Goal: Task Accomplishment & Management: Complete application form

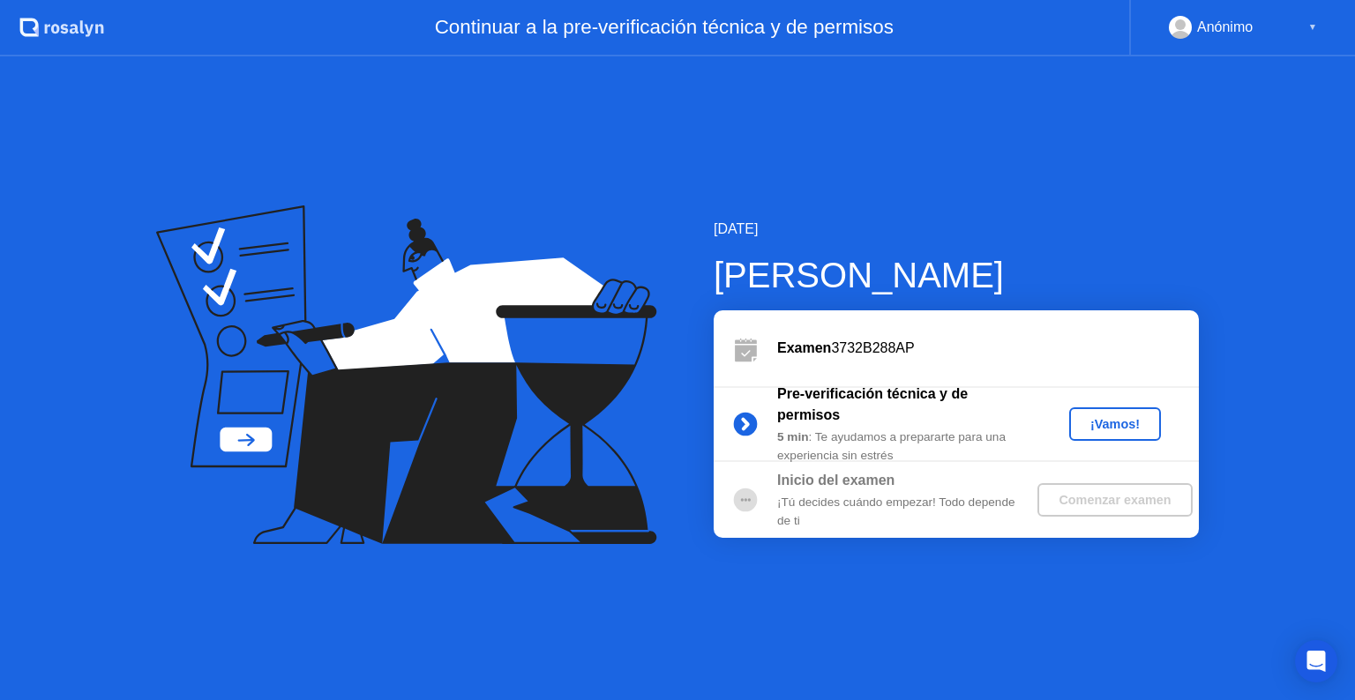
click at [1132, 421] on div "¡Vamos!" at bounding box center [1115, 424] width 78 height 14
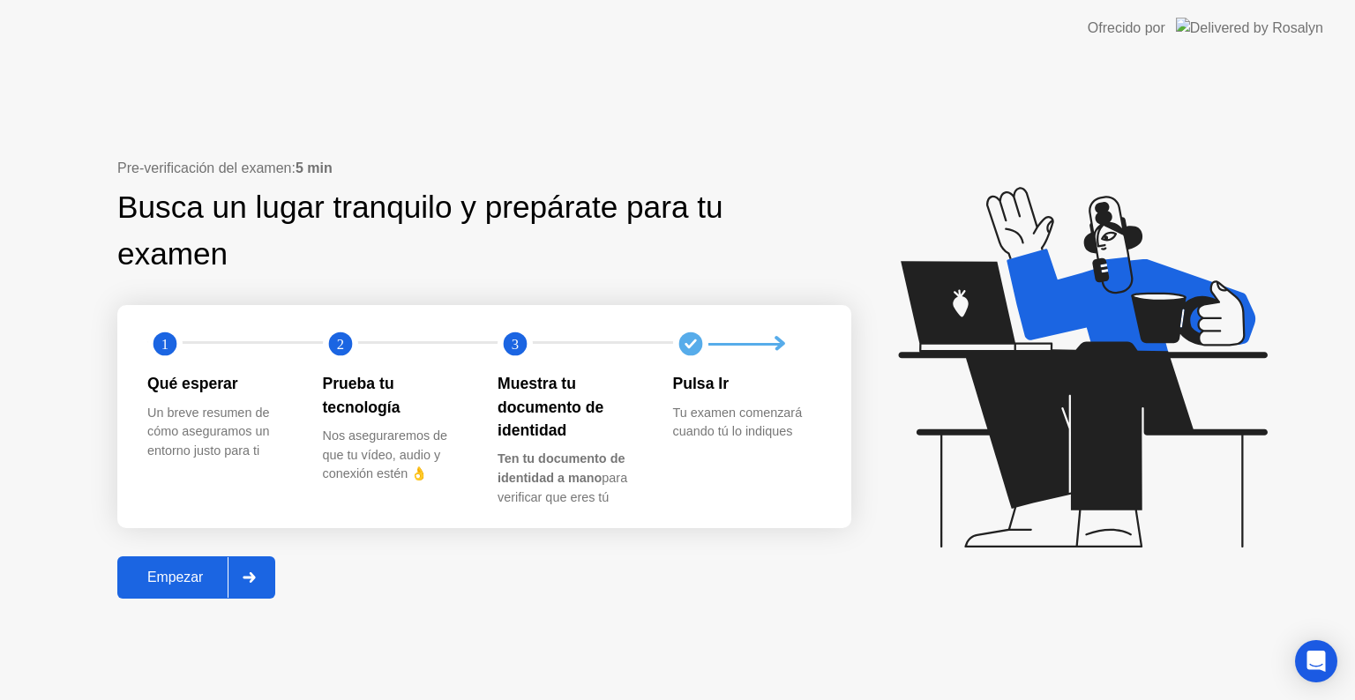
click at [540, 628] on div "Pre-verificación del examen: 5 min Busca un lugar tranquilo y prepárate para tu…" at bounding box center [677, 378] width 1355 height 644
click at [212, 572] on div "Empezar" at bounding box center [175, 578] width 105 height 16
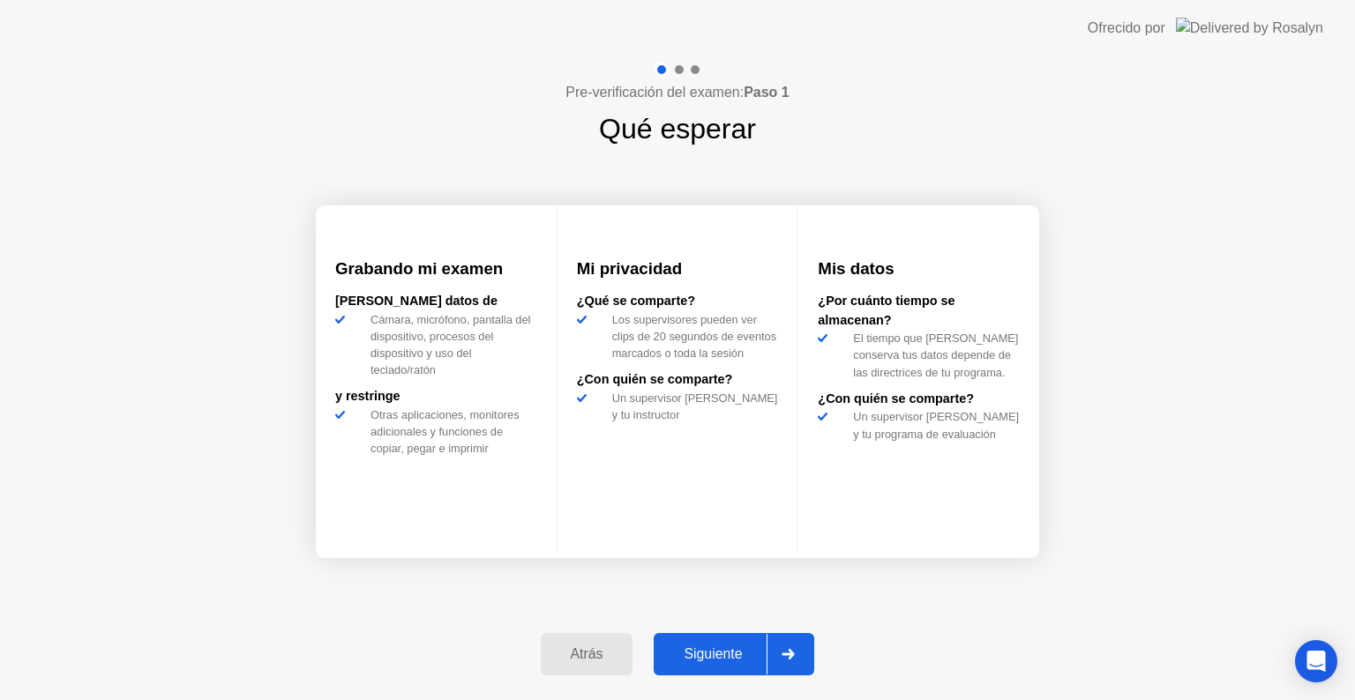
click at [717, 649] on div "Siguiente" at bounding box center [713, 655] width 108 height 16
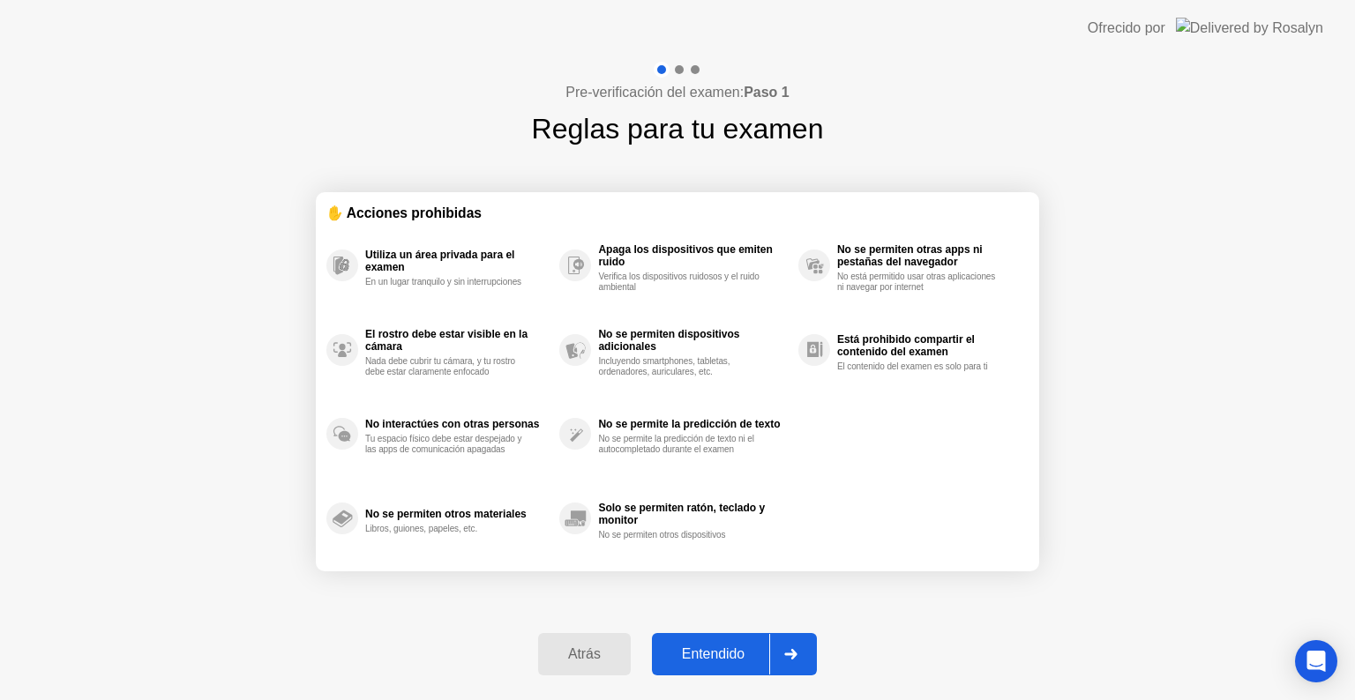
click at [1124, 377] on div "Pre-verificación del examen: Paso 1 Reglas para tu examen ✋ Acciones prohibidas…" at bounding box center [677, 378] width 1355 height 644
click at [725, 654] on div "Entendido" at bounding box center [713, 655] width 112 height 16
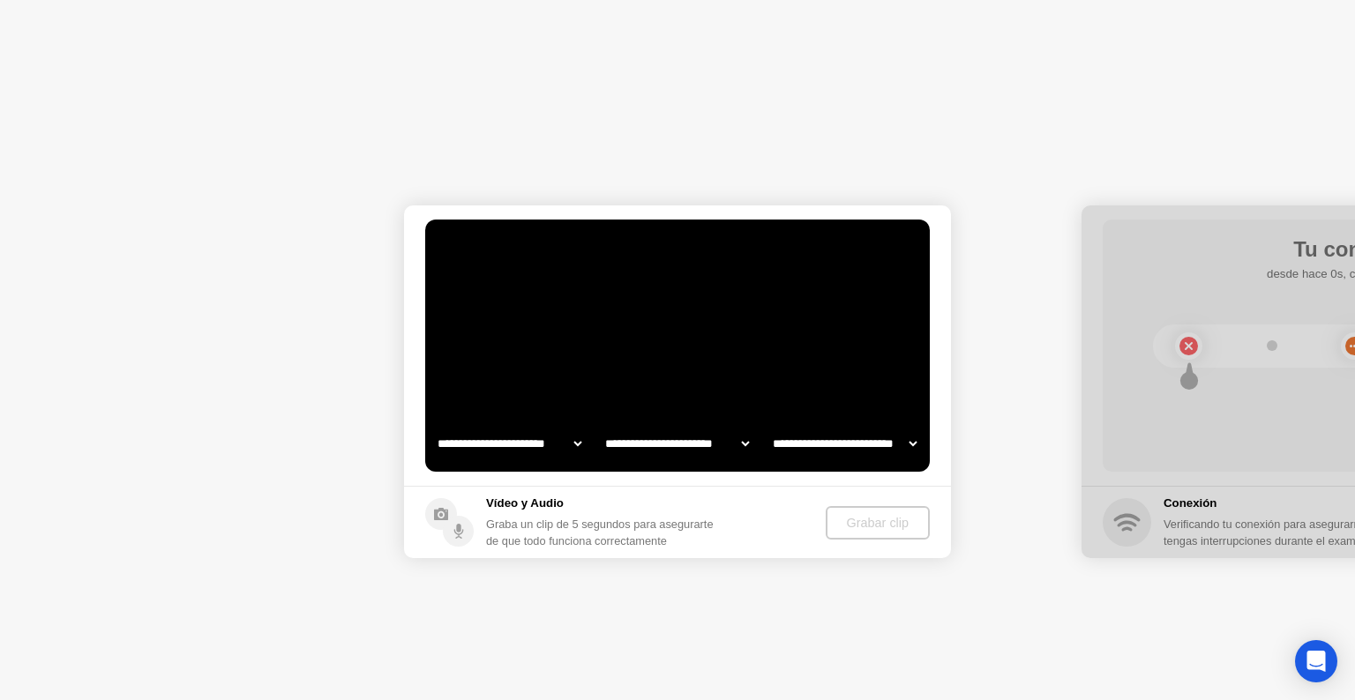
select select "**********"
select select "*******"
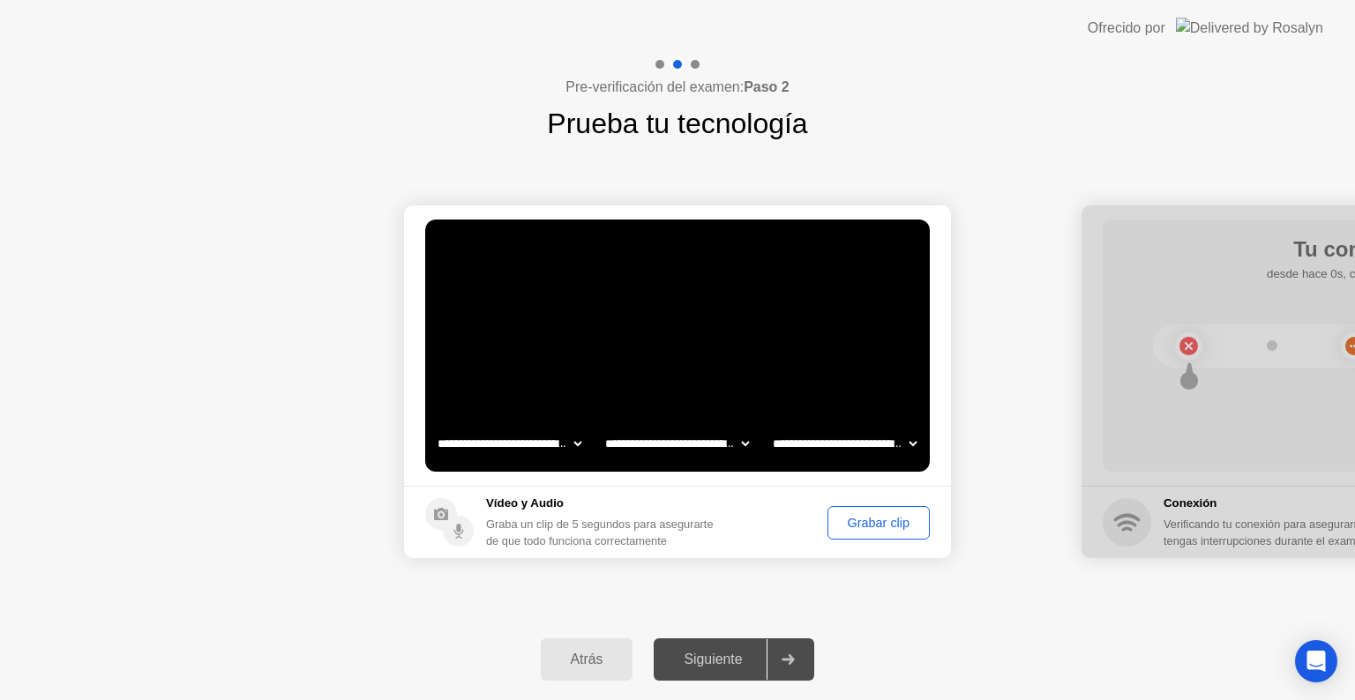
click at [881, 516] on div "Grabar clip" at bounding box center [878, 523] width 90 height 14
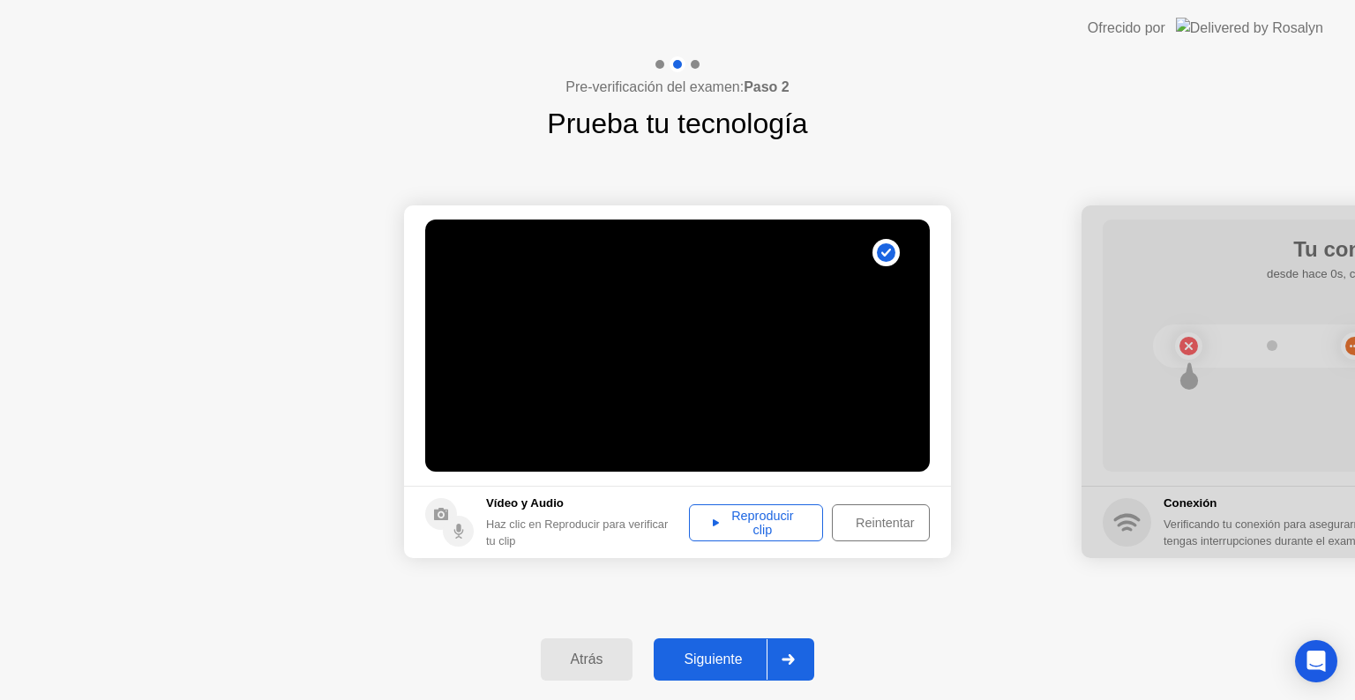
click at [766, 523] on div "Reproducir clip" at bounding box center [756, 523] width 122 height 28
click at [710, 657] on div "Siguiente" at bounding box center [713, 660] width 108 height 16
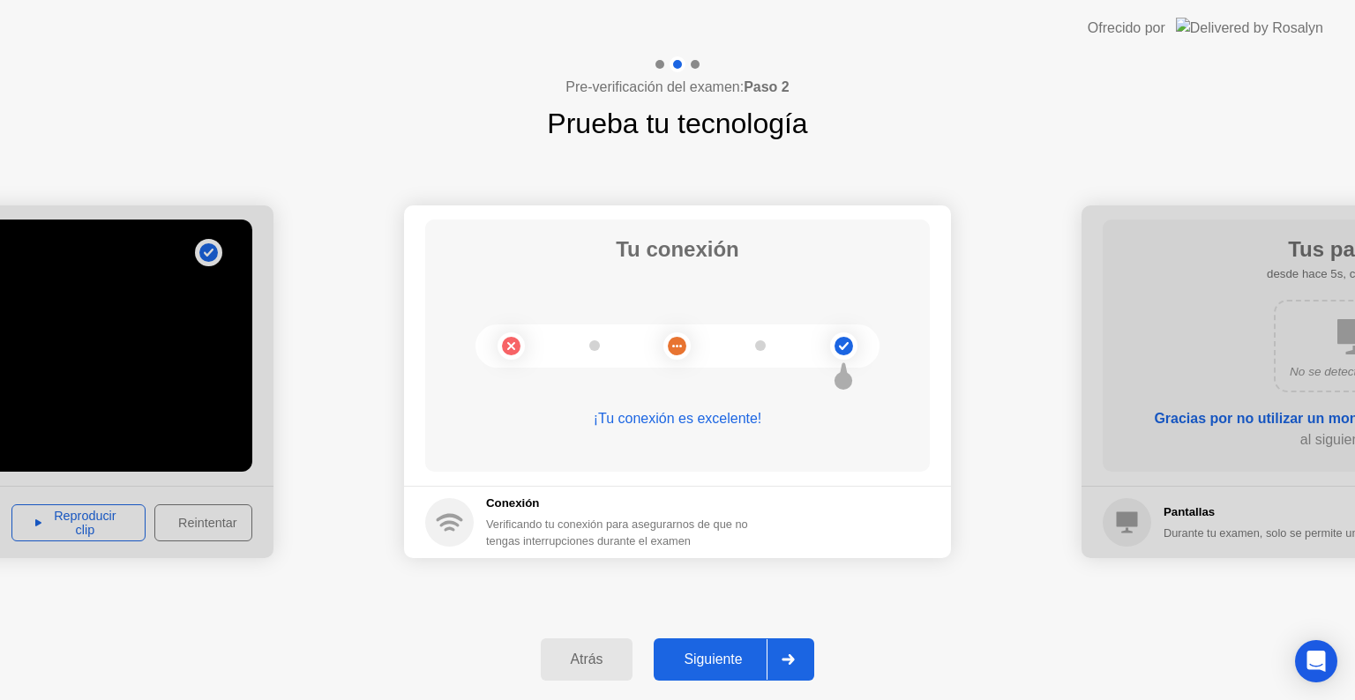
click at [739, 647] on button "Siguiente" at bounding box center [734, 660] width 161 height 42
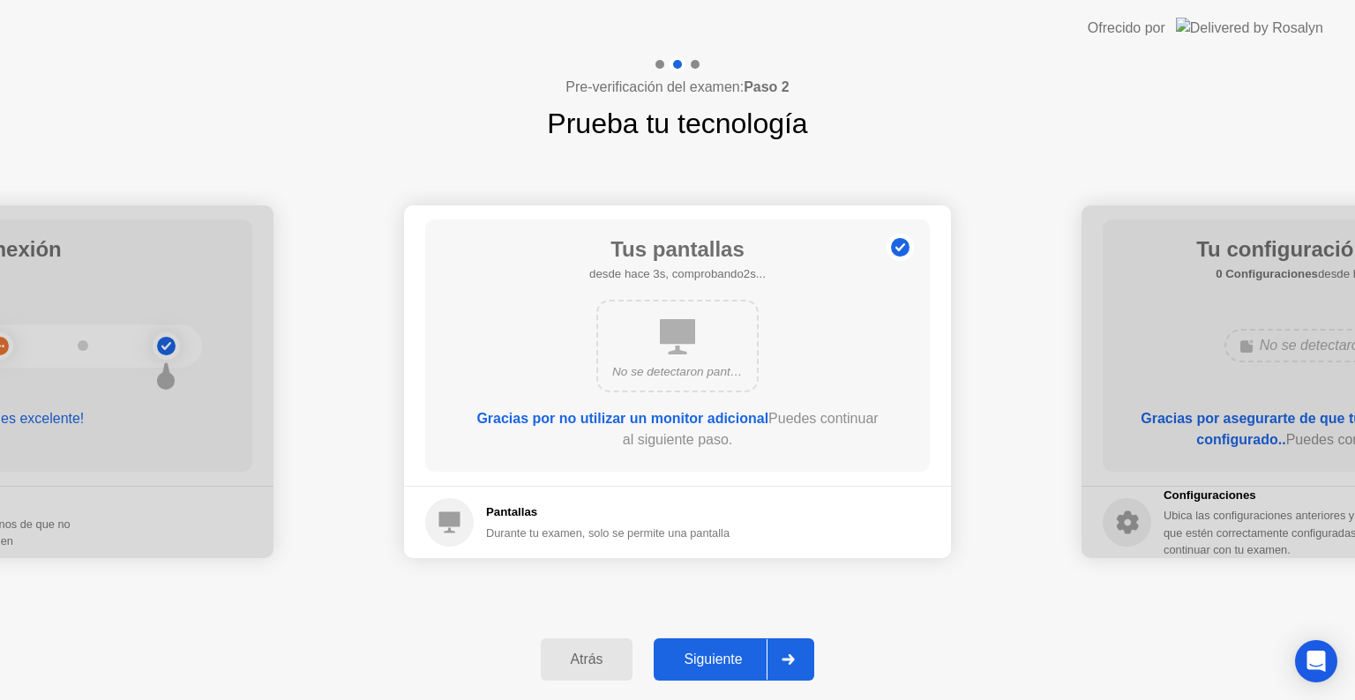
click at [733, 662] on div "Siguiente" at bounding box center [713, 660] width 108 height 16
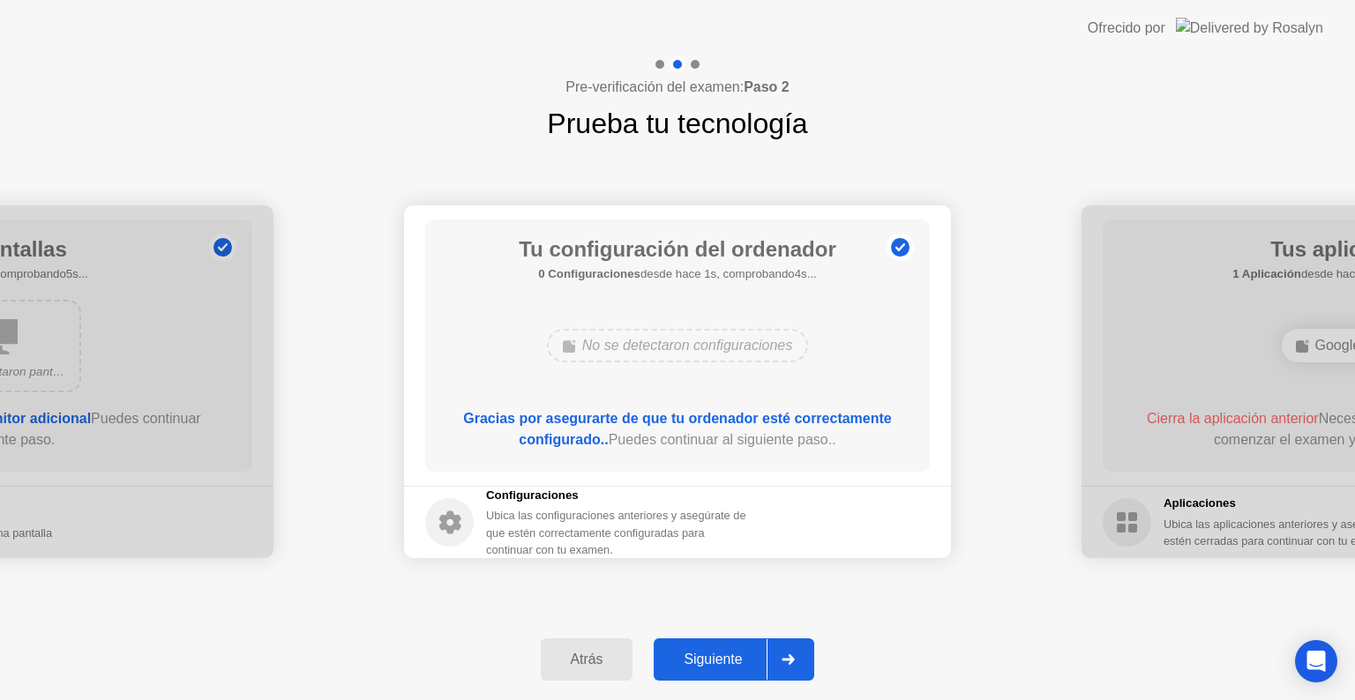
click at [733, 662] on div "Siguiente" at bounding box center [713, 660] width 108 height 16
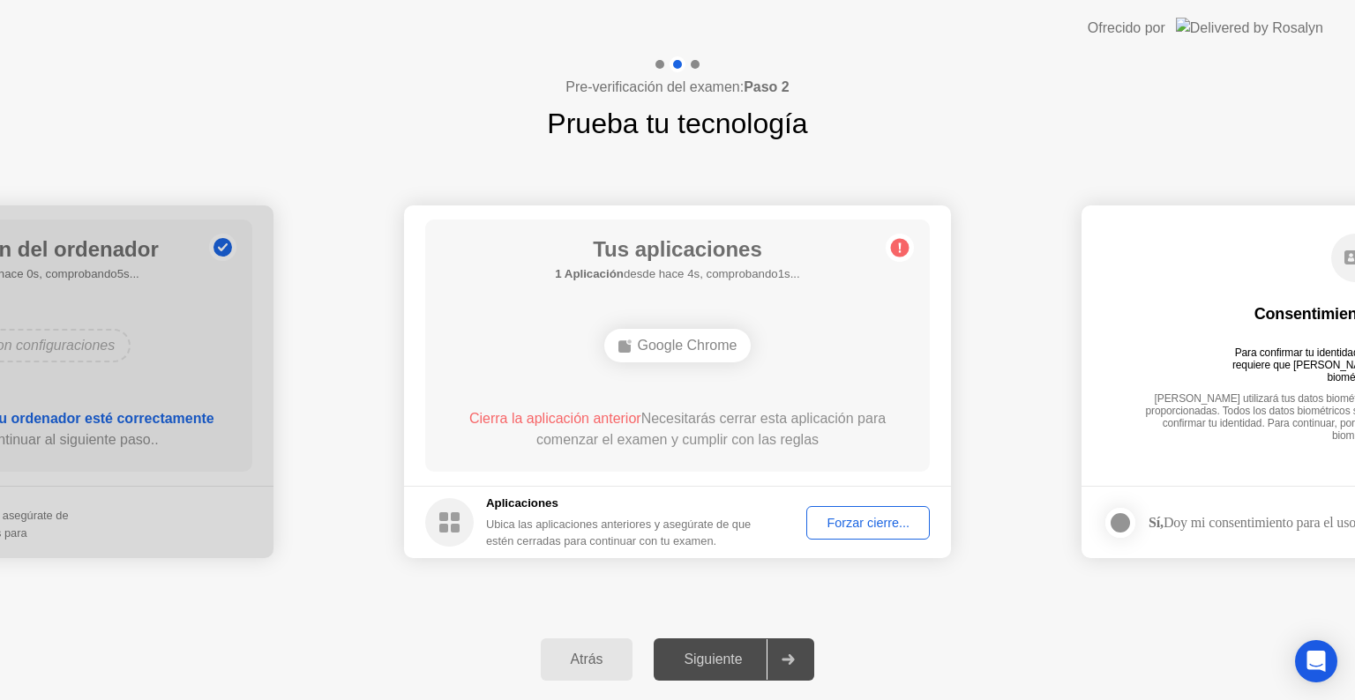
click at [857, 524] on div "Forzar cierre..." at bounding box center [867, 523] width 111 height 14
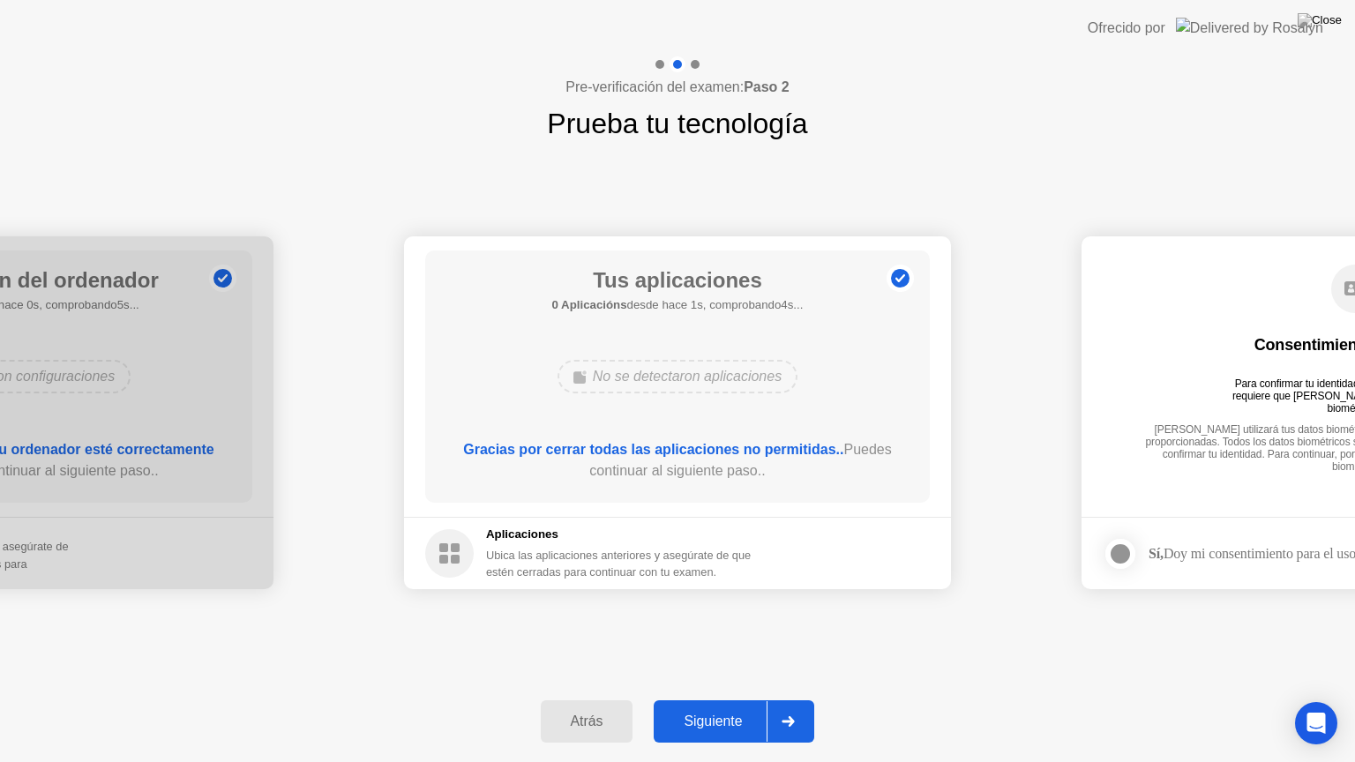
click at [721, 699] on div "Siguiente" at bounding box center [713, 722] width 108 height 16
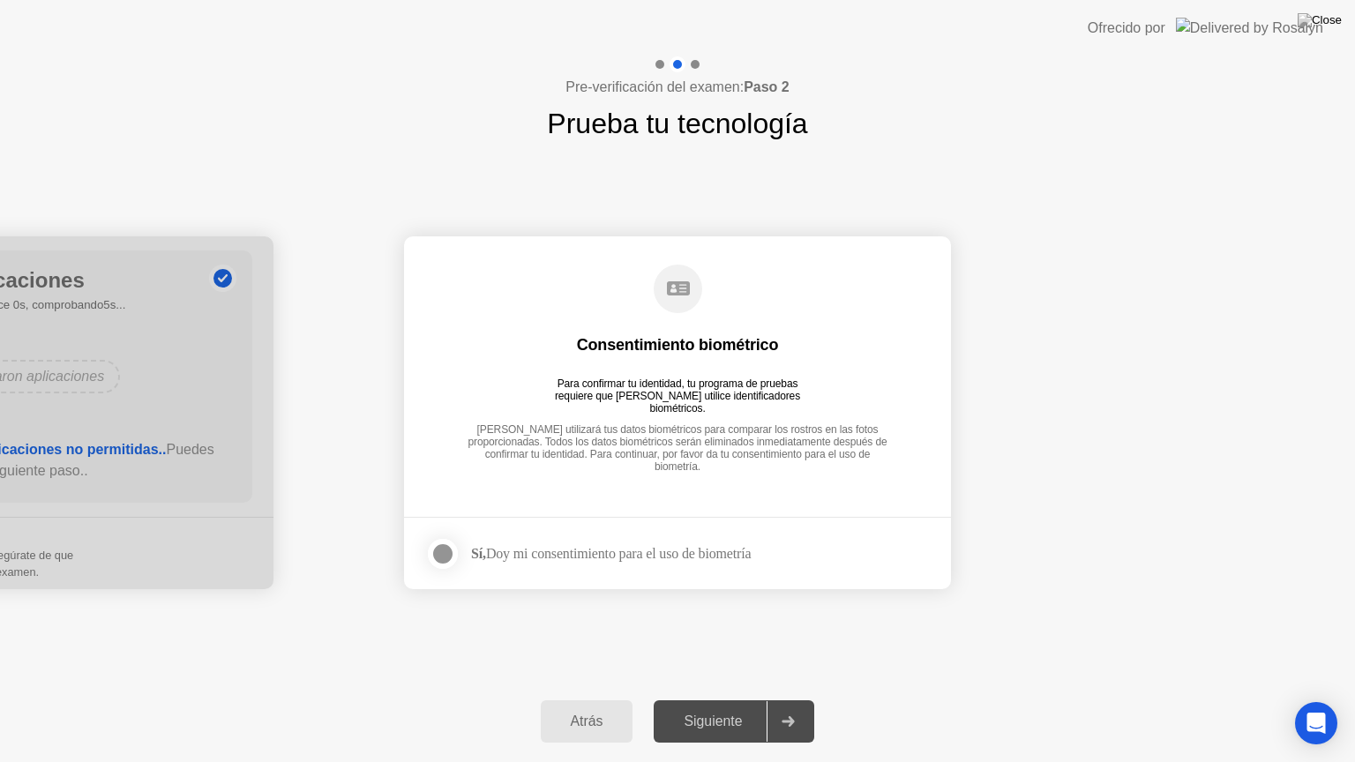
click at [726, 699] on div "Siguiente" at bounding box center [713, 722] width 108 height 16
click at [448, 556] on div at bounding box center [442, 553] width 21 height 21
click at [728, 699] on div "Siguiente" at bounding box center [713, 722] width 108 height 16
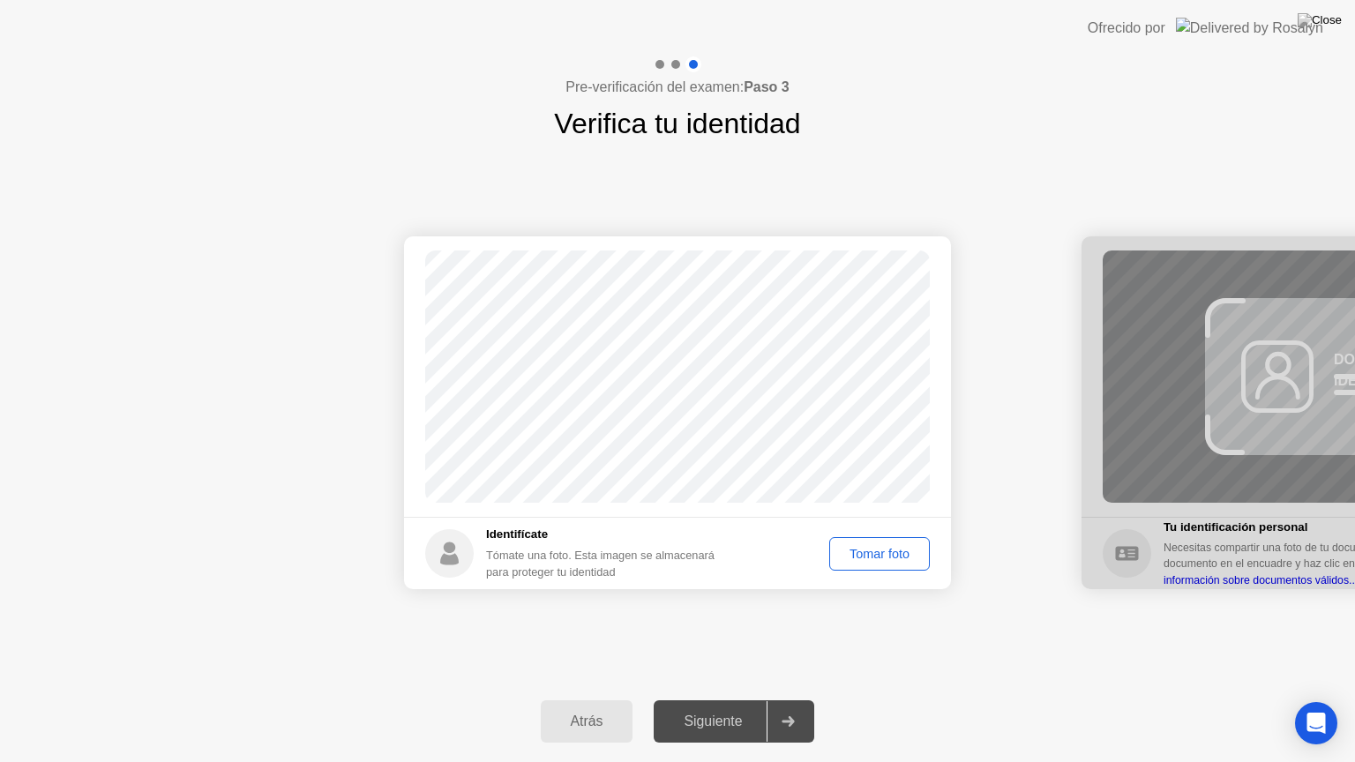
click at [868, 557] on div "Tomar foto" at bounding box center [879, 554] width 88 height 14
click at [885, 559] on div "Repetir" at bounding box center [889, 554] width 69 height 14
click at [882, 557] on div "Tomar foto" at bounding box center [879, 554] width 88 height 14
click at [884, 557] on div "Repetir" at bounding box center [889, 554] width 69 height 14
click at [868, 554] on div "Tomar foto" at bounding box center [879, 554] width 88 height 14
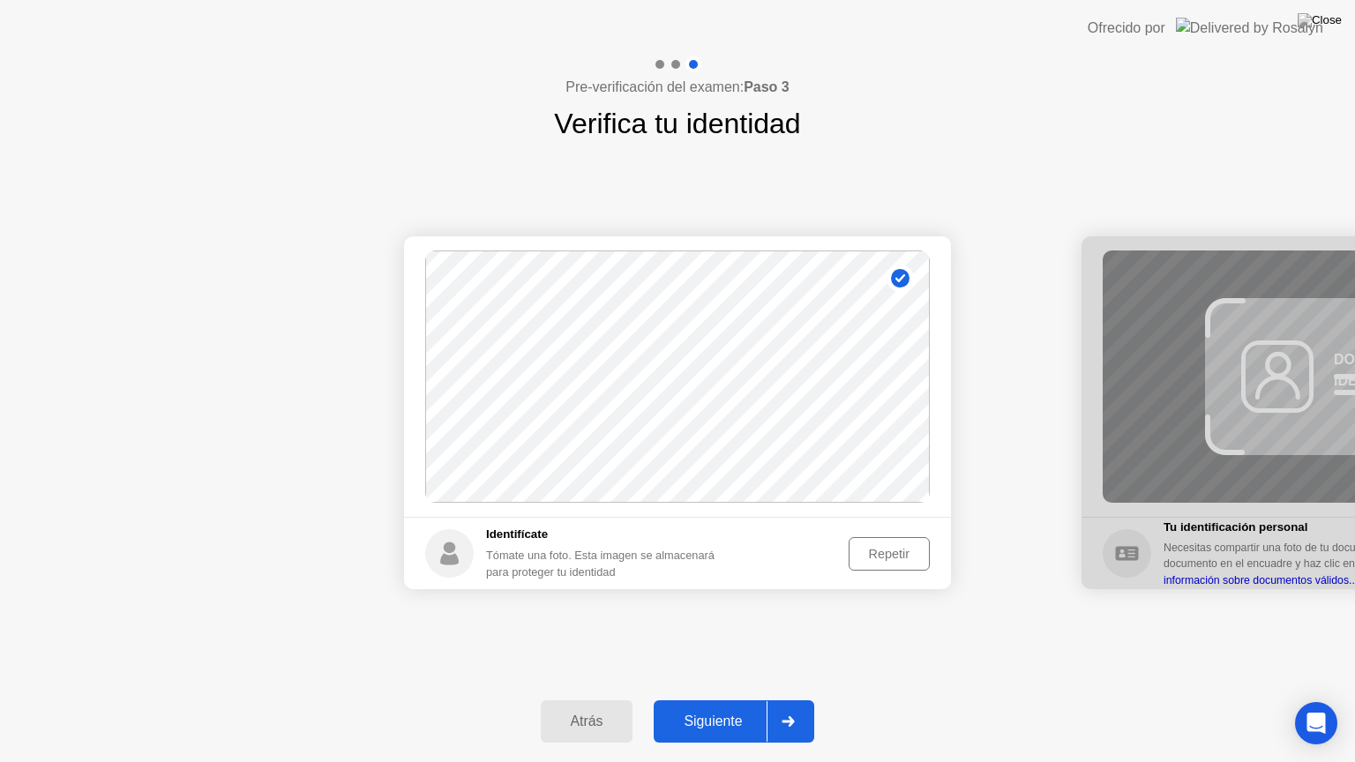
click at [724, 699] on div "Siguiente" at bounding box center [713, 722] width 108 height 16
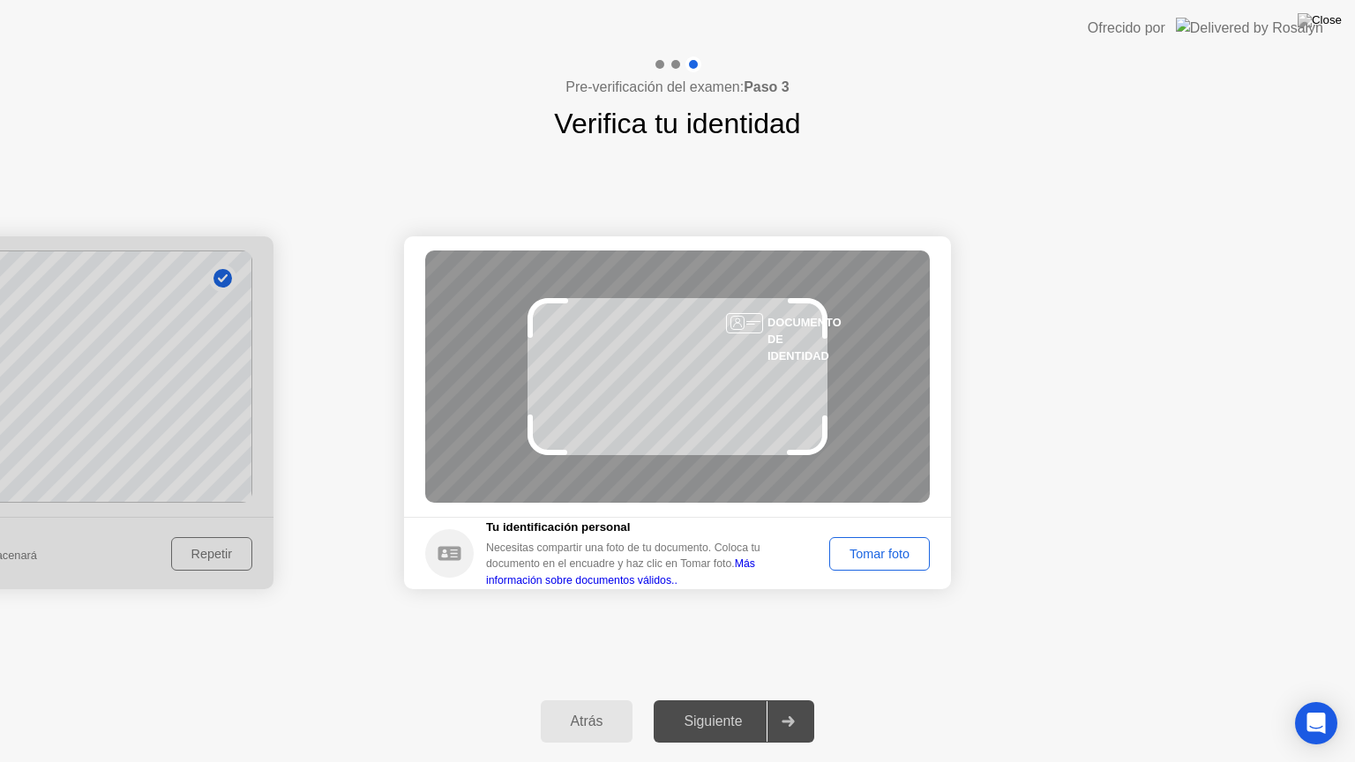
click at [888, 547] on div "Tomar foto" at bounding box center [879, 554] width 88 height 14
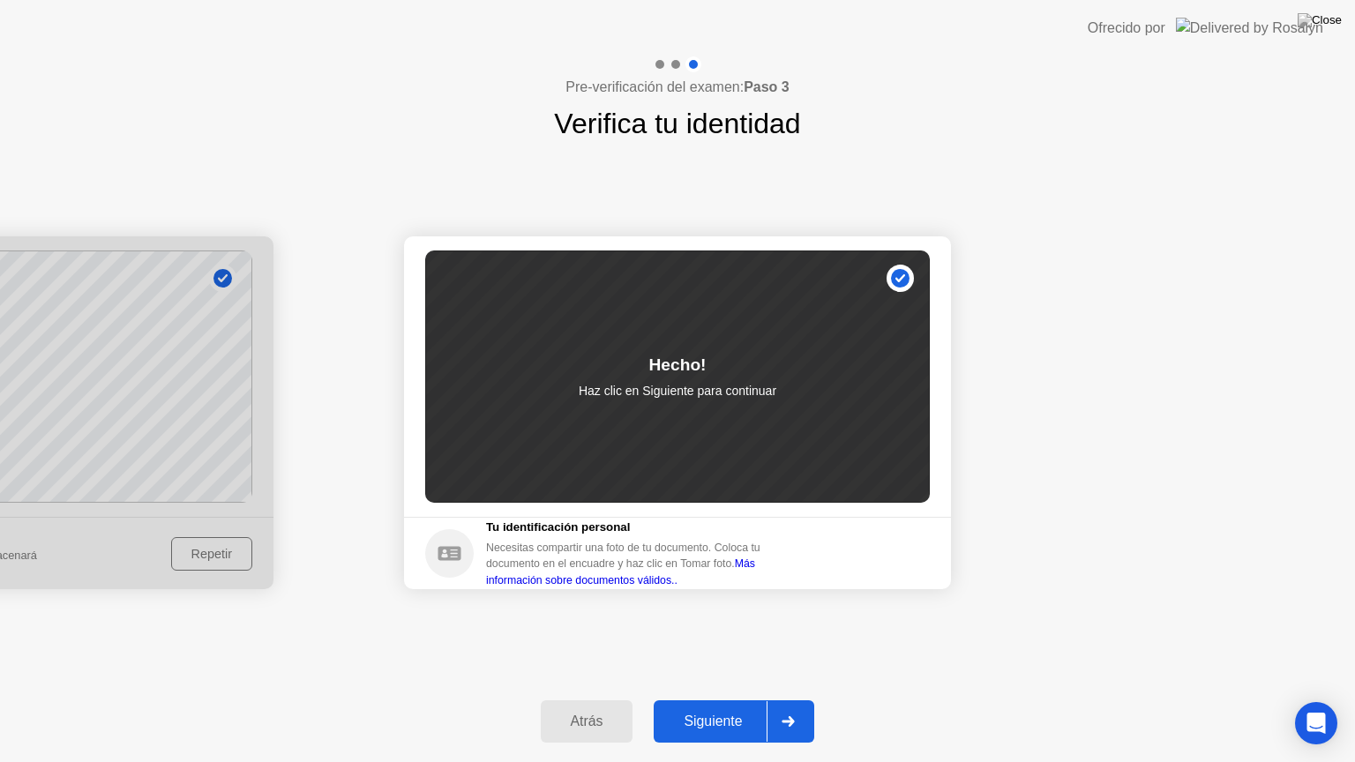
click at [728, 699] on button "Siguiente" at bounding box center [734, 721] width 161 height 42
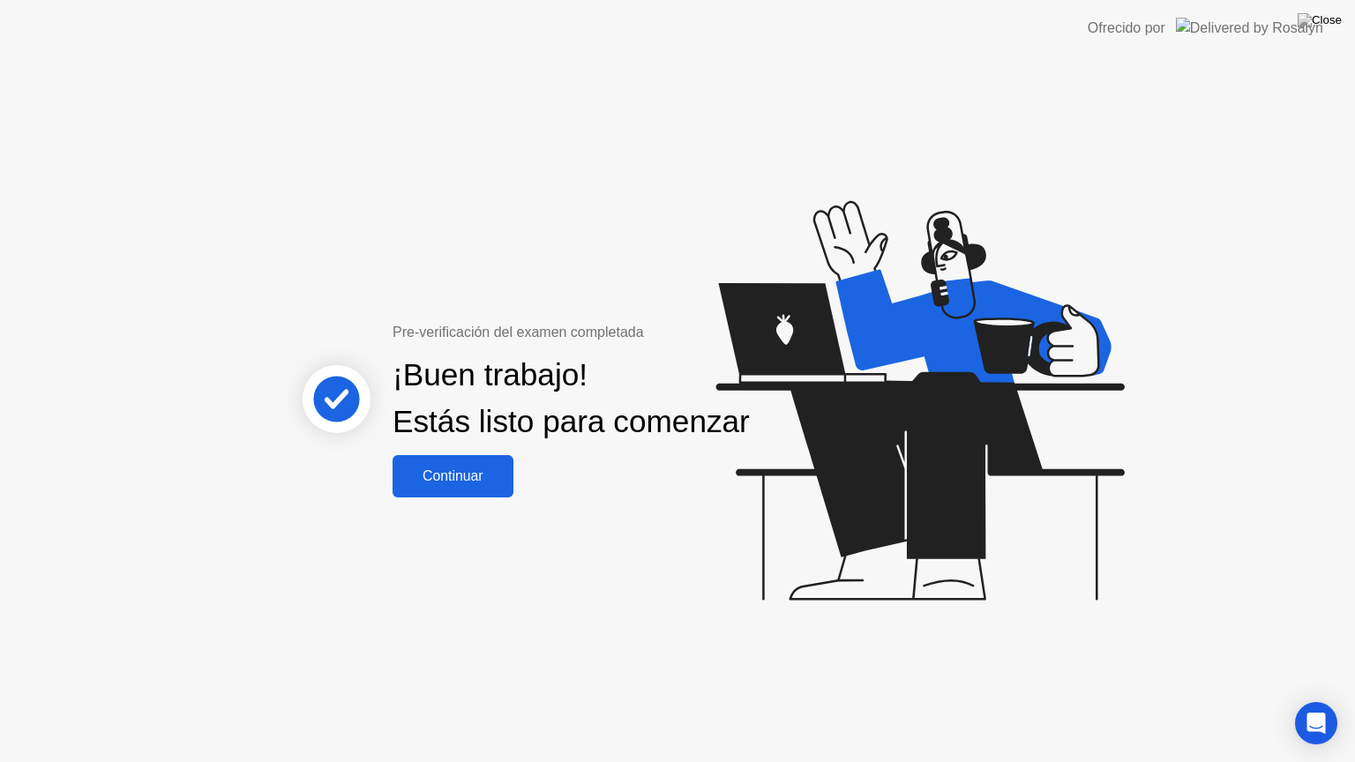
click at [490, 484] on div "Continuar" at bounding box center [453, 476] width 110 height 16
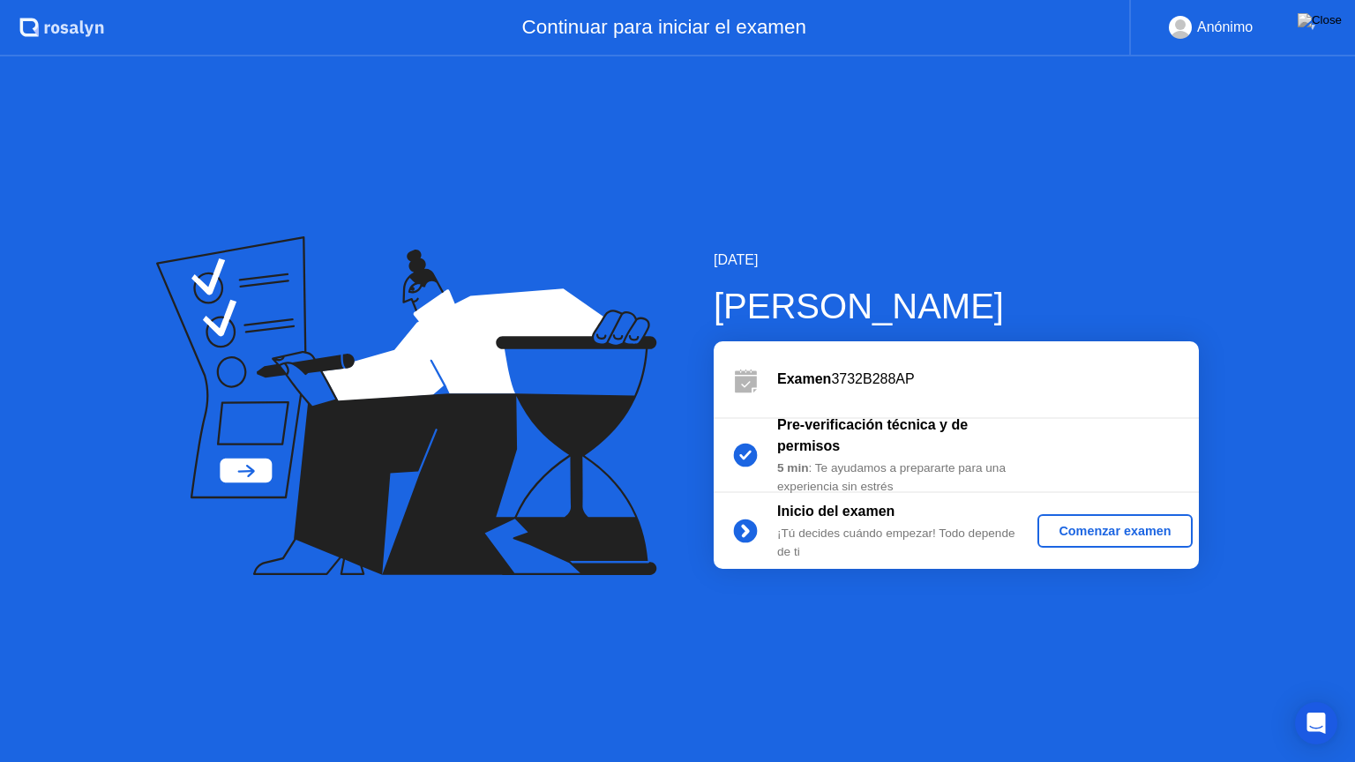
click at [1133, 534] on div "Comenzar examen" at bounding box center [1114, 531] width 140 height 14
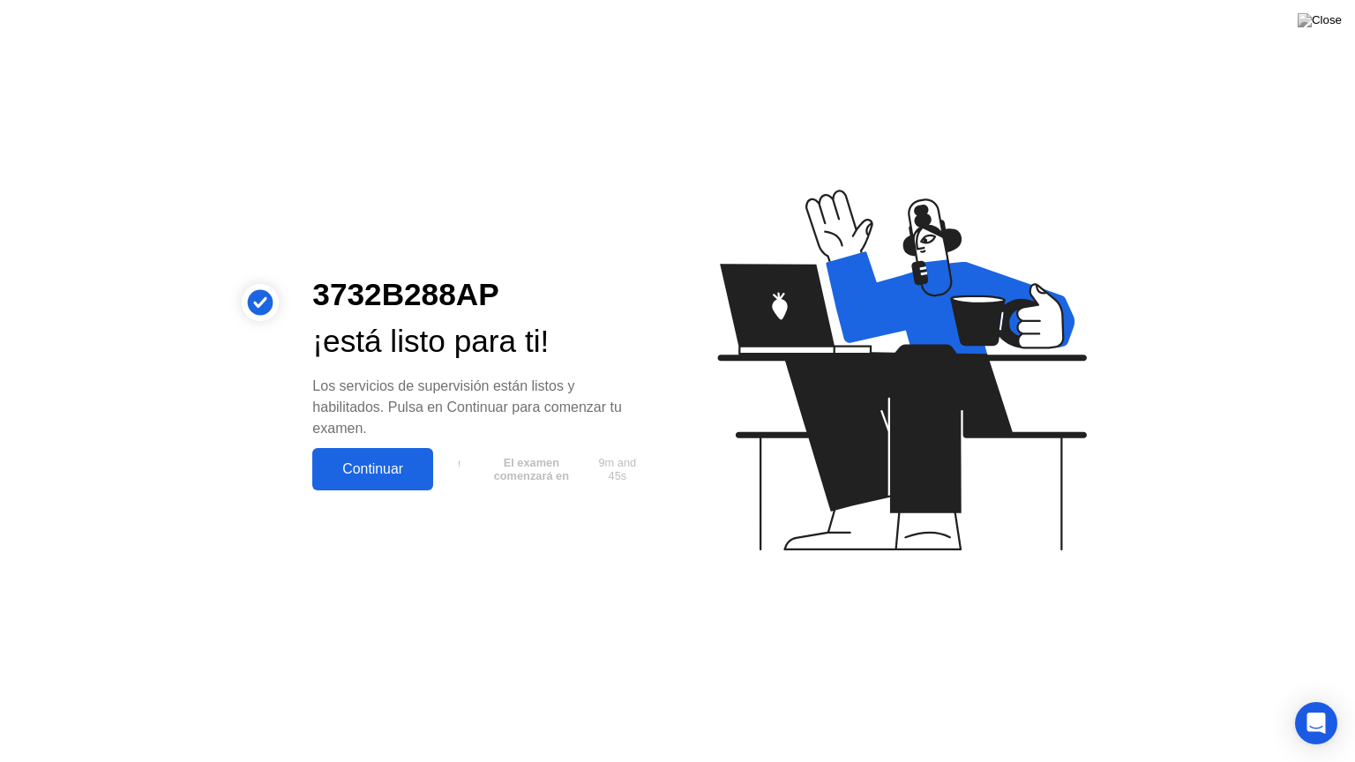
click at [368, 457] on button "Continuar" at bounding box center [372, 469] width 121 height 42
